Goal: Information Seeking & Learning: Learn about a topic

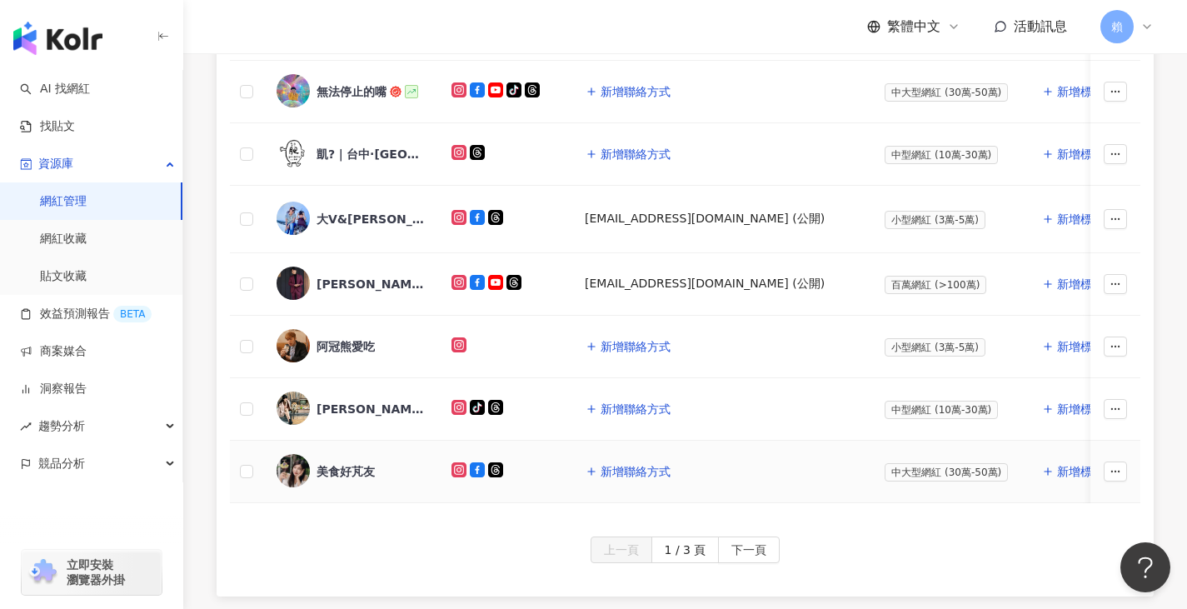
scroll to position [937, 0]
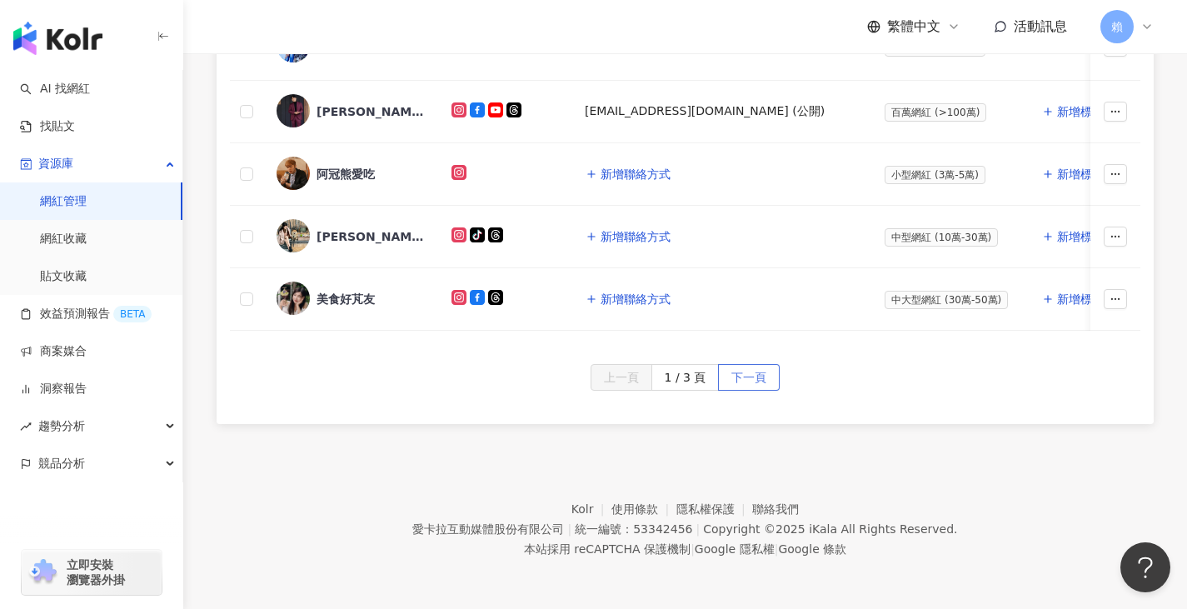
click at [733, 367] on span "下一頁" at bounding box center [748, 378] width 35 height 27
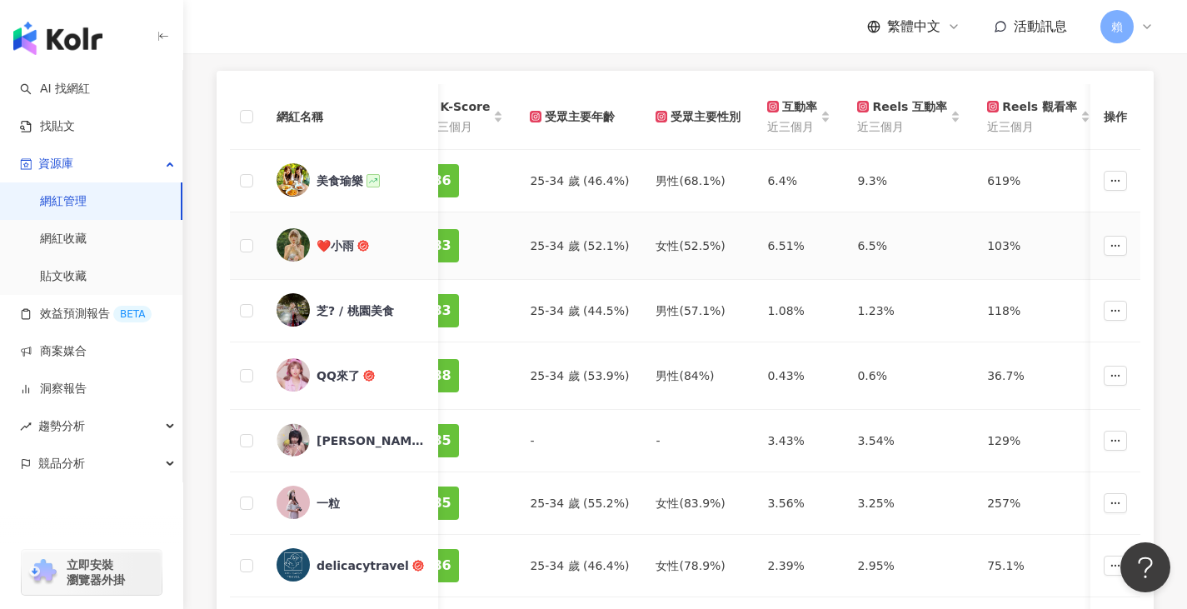
scroll to position [0, 1623]
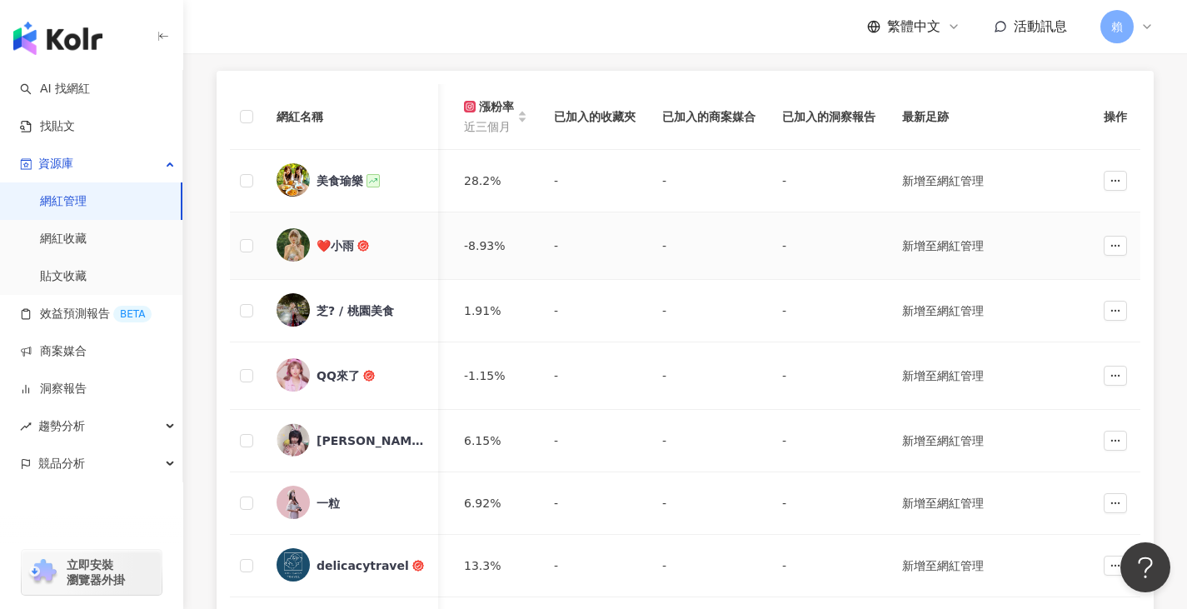
click at [289, 250] on img at bounding box center [293, 244] width 33 height 33
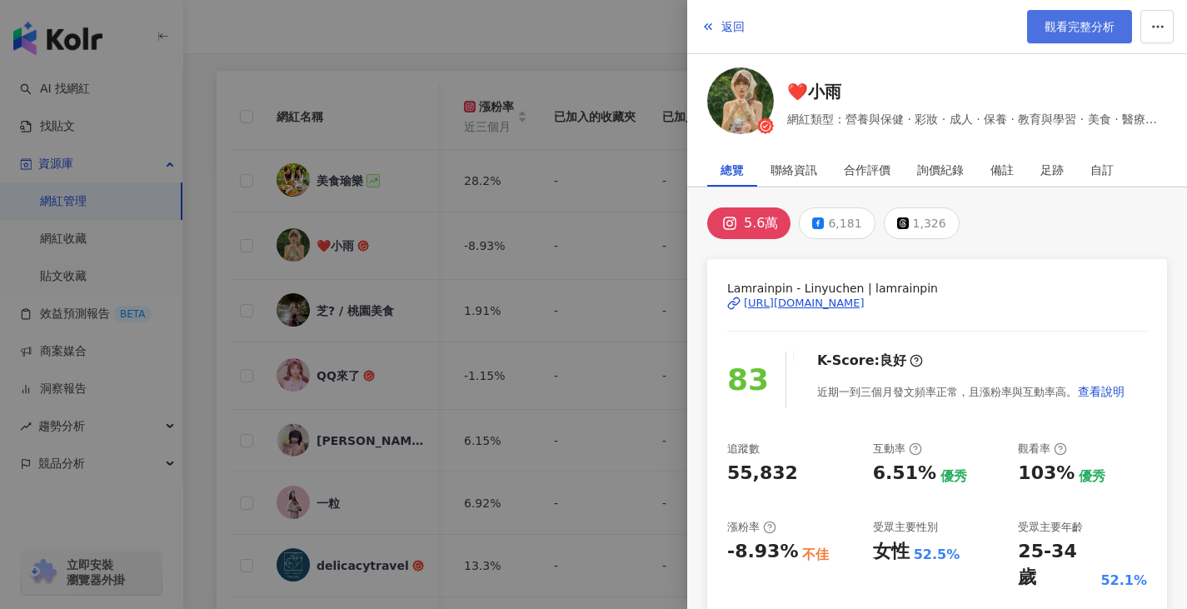
click at [1063, 31] on span "觀看完整分析" at bounding box center [1080, 26] width 70 height 13
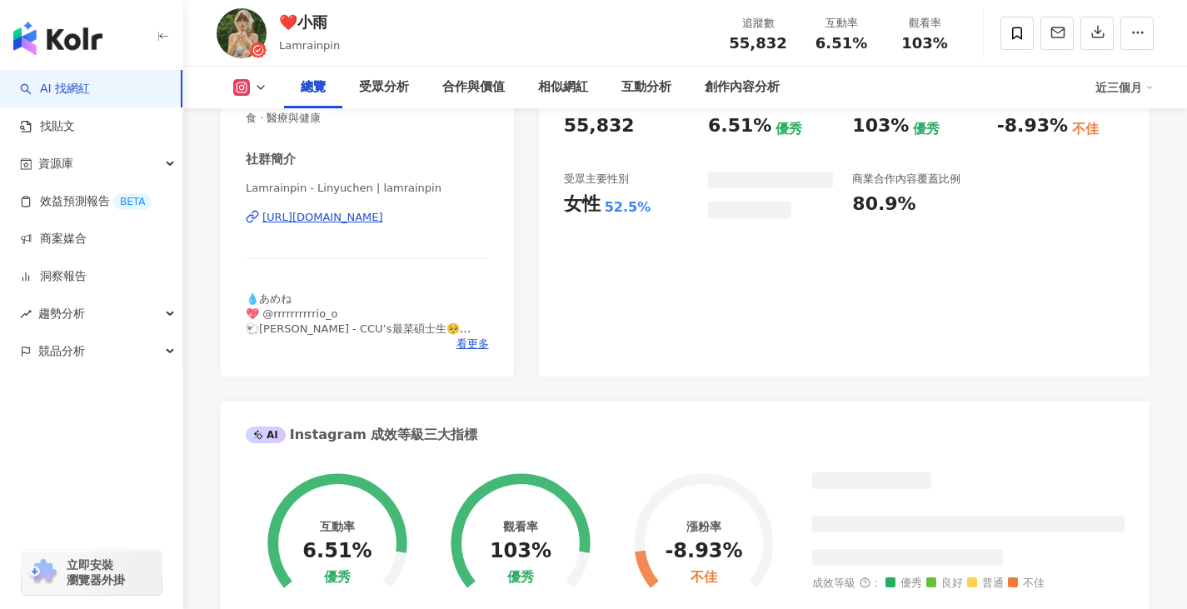
click at [395, 226] on div "Lamrainpin - Linyuchen | lamrainpin [URL][DOMAIN_NAME]" at bounding box center [367, 229] width 243 height 97
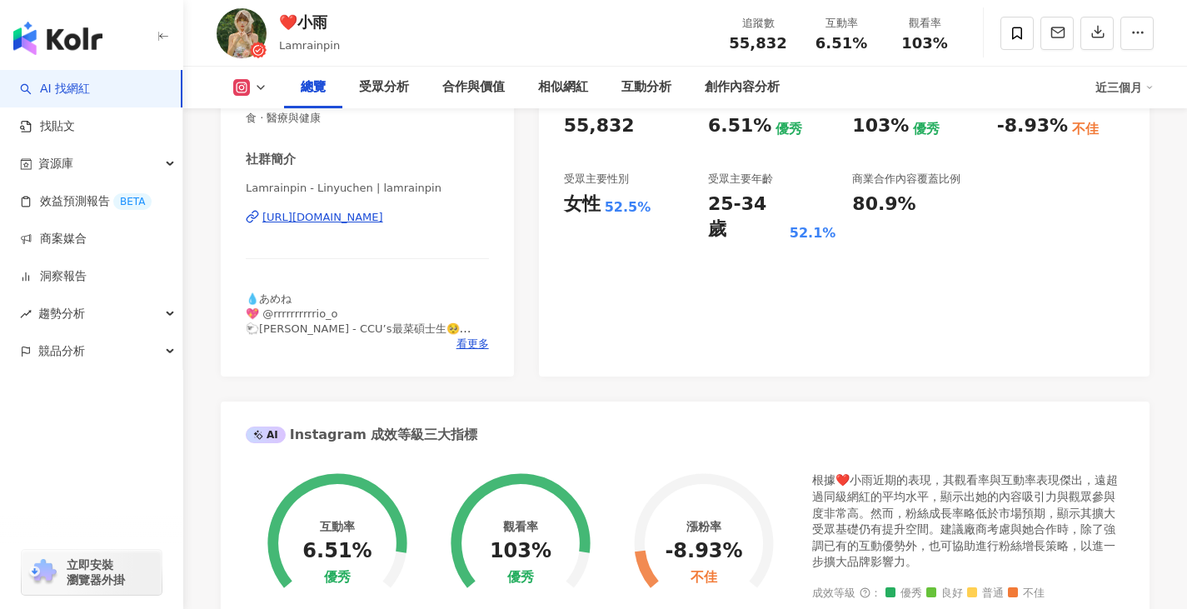
click at [383, 222] on div "https://www.instagram.com/lamrainpin/" at bounding box center [322, 217] width 121 height 15
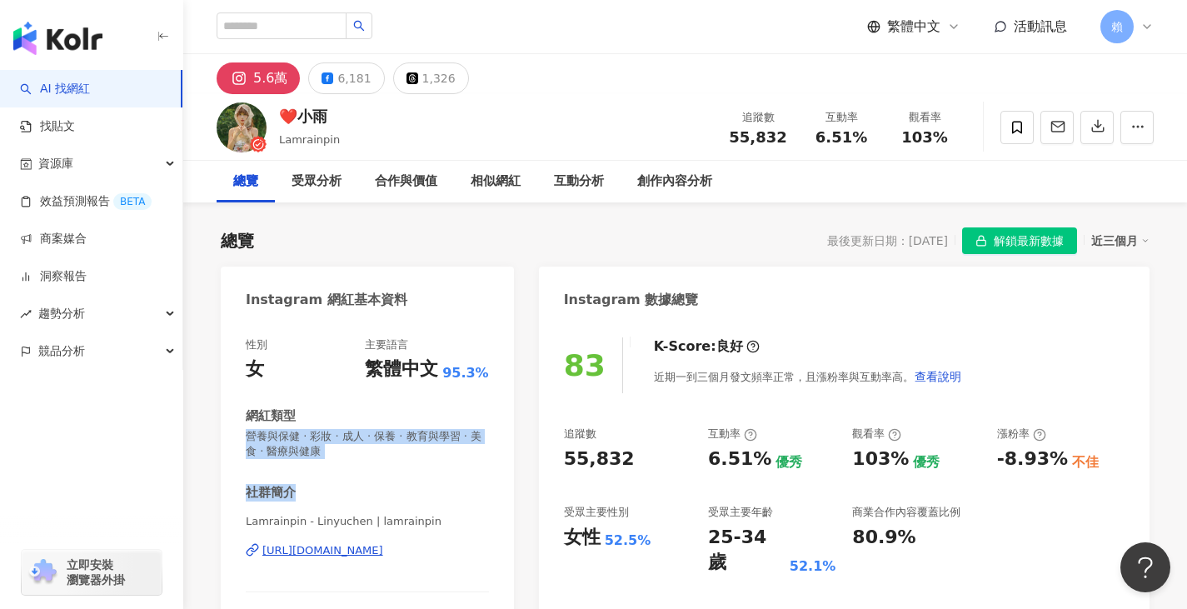
drag, startPoint x: 340, startPoint y: 410, endPoint x: 475, endPoint y: 491, distance: 157.7
click at [475, 491] on div "性別 女 主要語言 繁體中文 95.3% 網紅類型 營養與保健 · 彩妝 · 成人 · 保養 · 教育與學習 · 美食 · 醫療與健康 社群簡介 Lamrai…" at bounding box center [367, 510] width 243 height 347
click at [447, 492] on div "社群簡介" at bounding box center [367, 492] width 243 height 17
drag, startPoint x: 351, startPoint y: 463, endPoint x: 251, endPoint y: 451, distance: 100.7
click at [251, 451] on div "性別 女 主要語言 繁體中文 95.3% 網紅類型 營養與保健 · 彩妝 · 成人 · 保養 · 教育與學習 · 美食 · 醫療與健康 社群簡介 Lamrai…" at bounding box center [367, 510] width 243 height 347
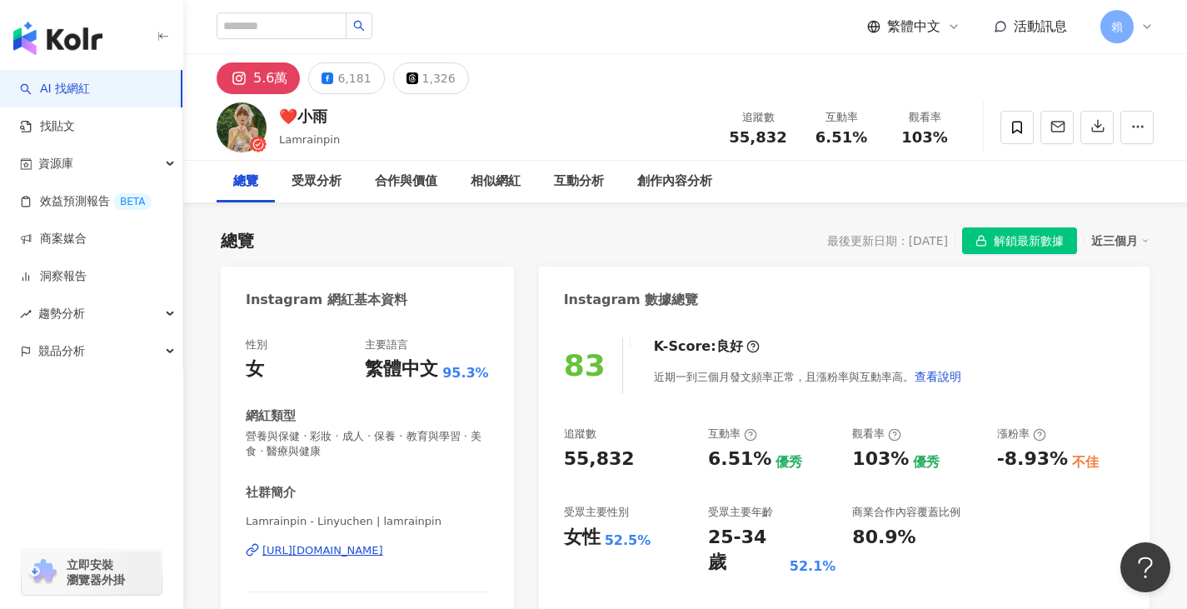
click at [356, 472] on div "性別 女 主要語言 繁體中文 95.3% 網紅類型 營養與保健 · 彩妝 · 成人 · 保養 · 教育與學習 · 美食 · 醫療與健康 社群簡介 Lamrai…" at bounding box center [367, 510] width 243 height 347
drag, startPoint x: 388, startPoint y: 452, endPoint x: 361, endPoint y: 463, distance: 29.5
click at [392, 469] on div "性別 女 主要語言 繁體中文 95.3% 網紅類型 營養與保健 · 彩妝 · 成人 · 保養 · 教育與學習 · 美食 · 醫療與健康 社群簡介 Lamrai…" at bounding box center [367, 510] width 243 height 347
drag, startPoint x: 322, startPoint y: 445, endPoint x: 336, endPoint y: 450, distance: 14.2
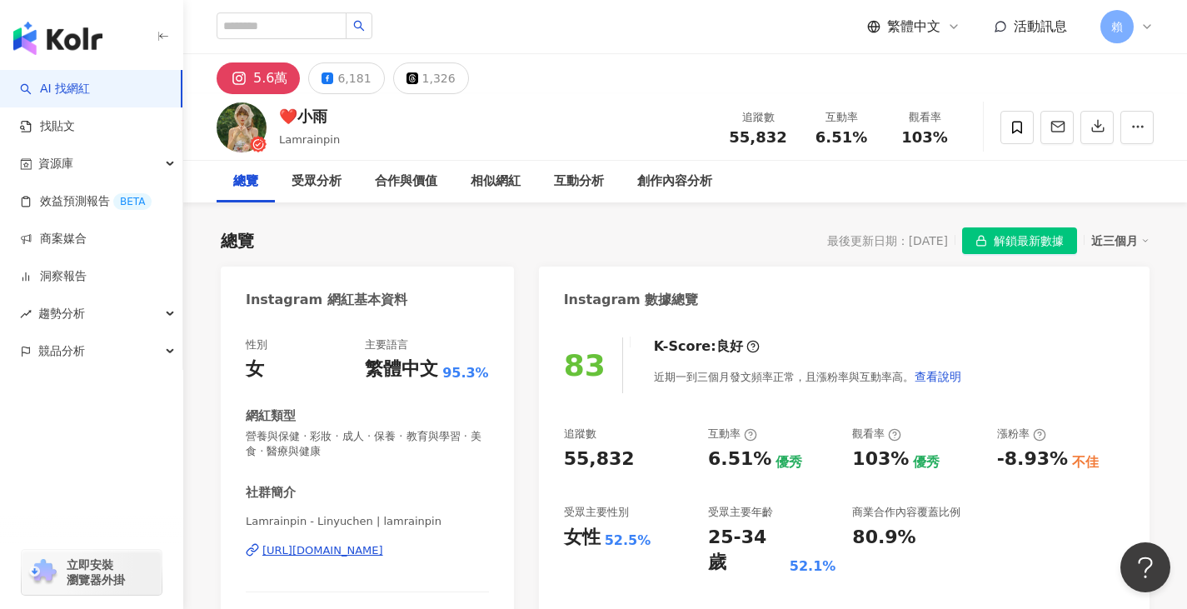
click at [322, 444] on span "營養與保健 · 彩妝 · 成人 · 保養 · 教育與學習 · 美食 · 醫療與健康" at bounding box center [367, 444] width 243 height 30
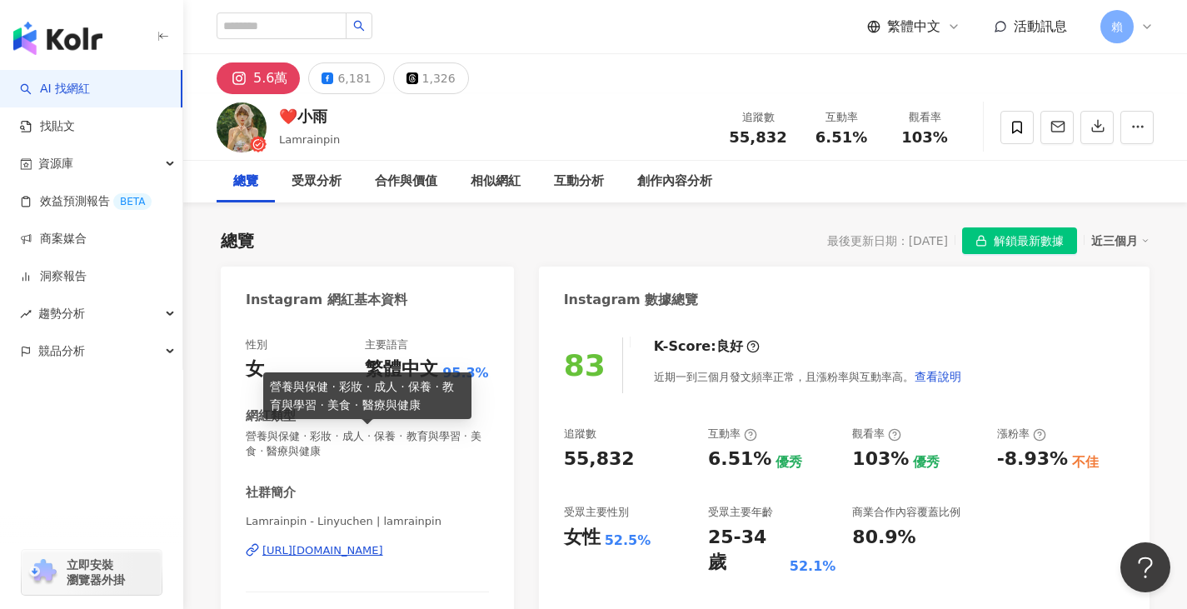
click at [357, 455] on span "營養與保健 · 彩妝 · 成人 · 保養 · 教育與學習 · 美食 · 醫療與健康" at bounding box center [367, 444] width 243 height 30
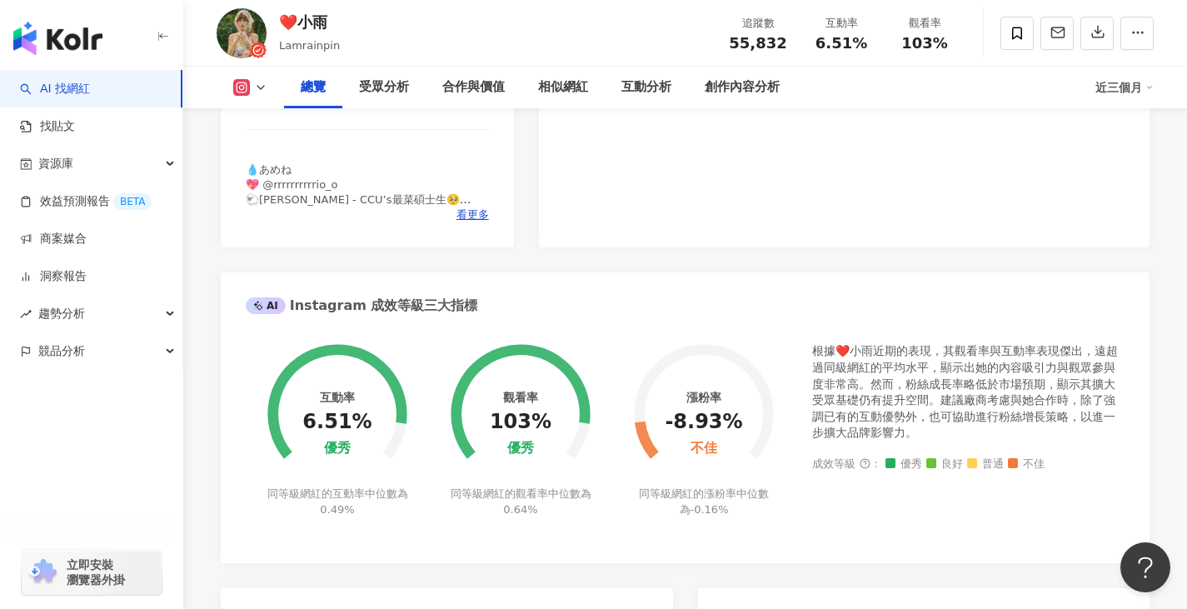
scroll to position [583, 0]
